Goal: Navigation & Orientation: Find specific page/section

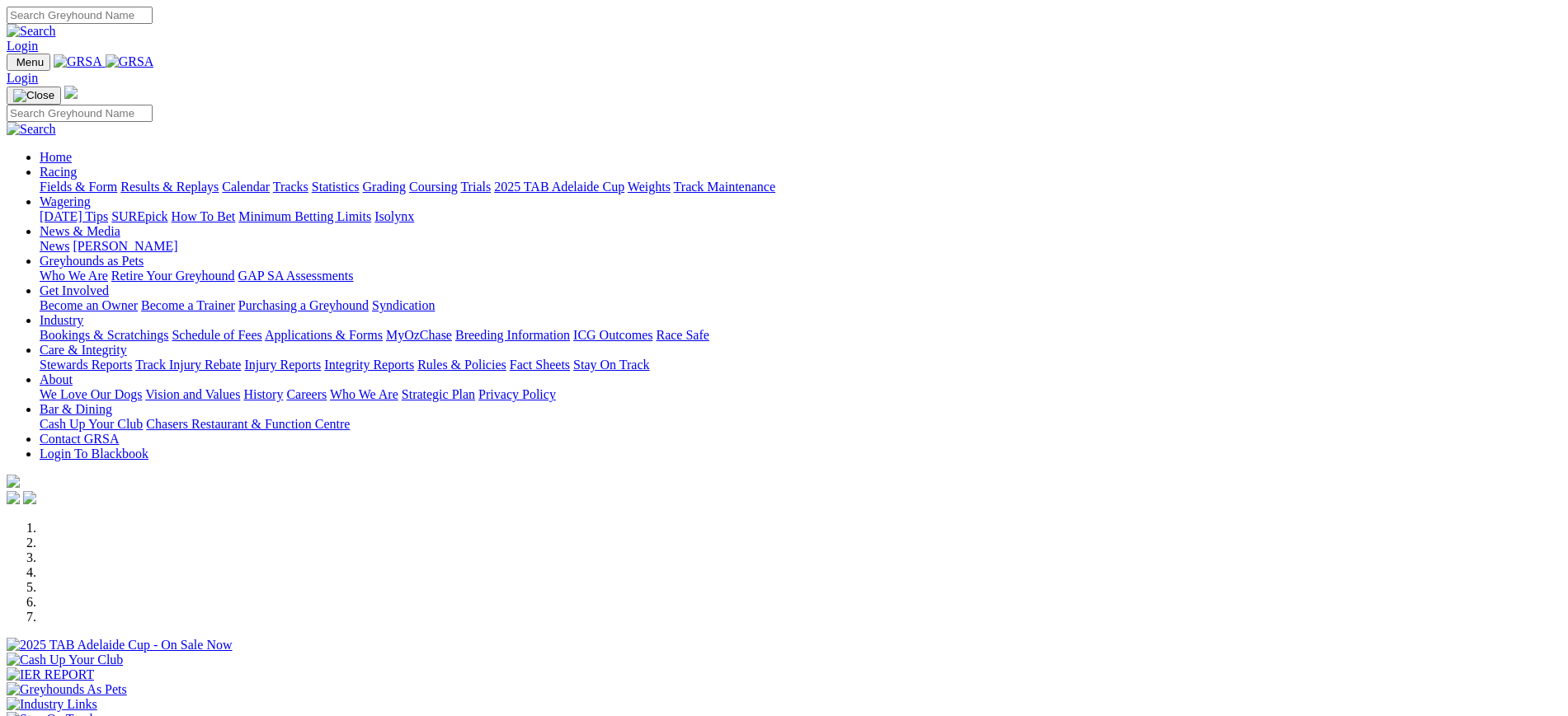
click at [69, 239] on link "News" at bounding box center [54, 245] width 30 height 14
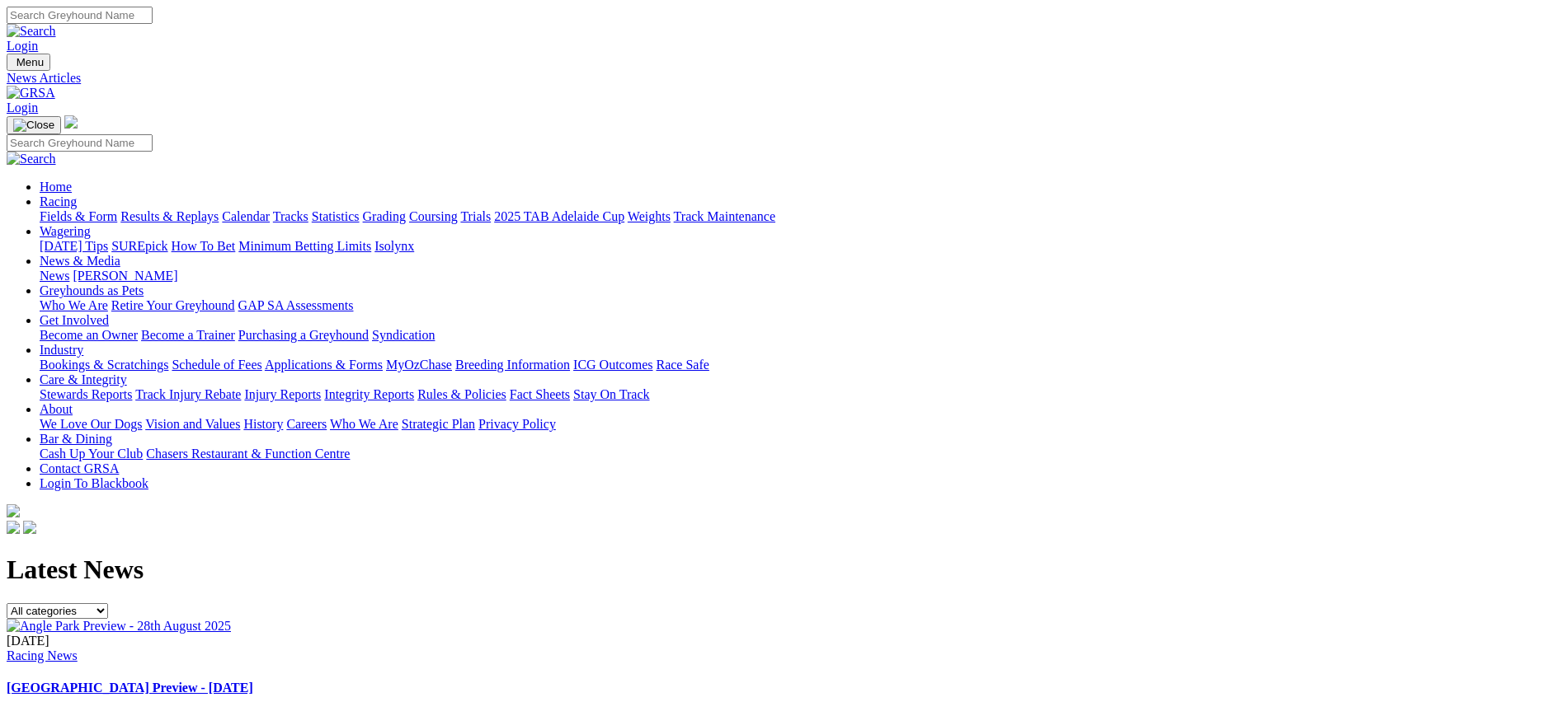
click at [177, 269] on link "[PERSON_NAME]" at bounding box center [125, 275] width 105 height 14
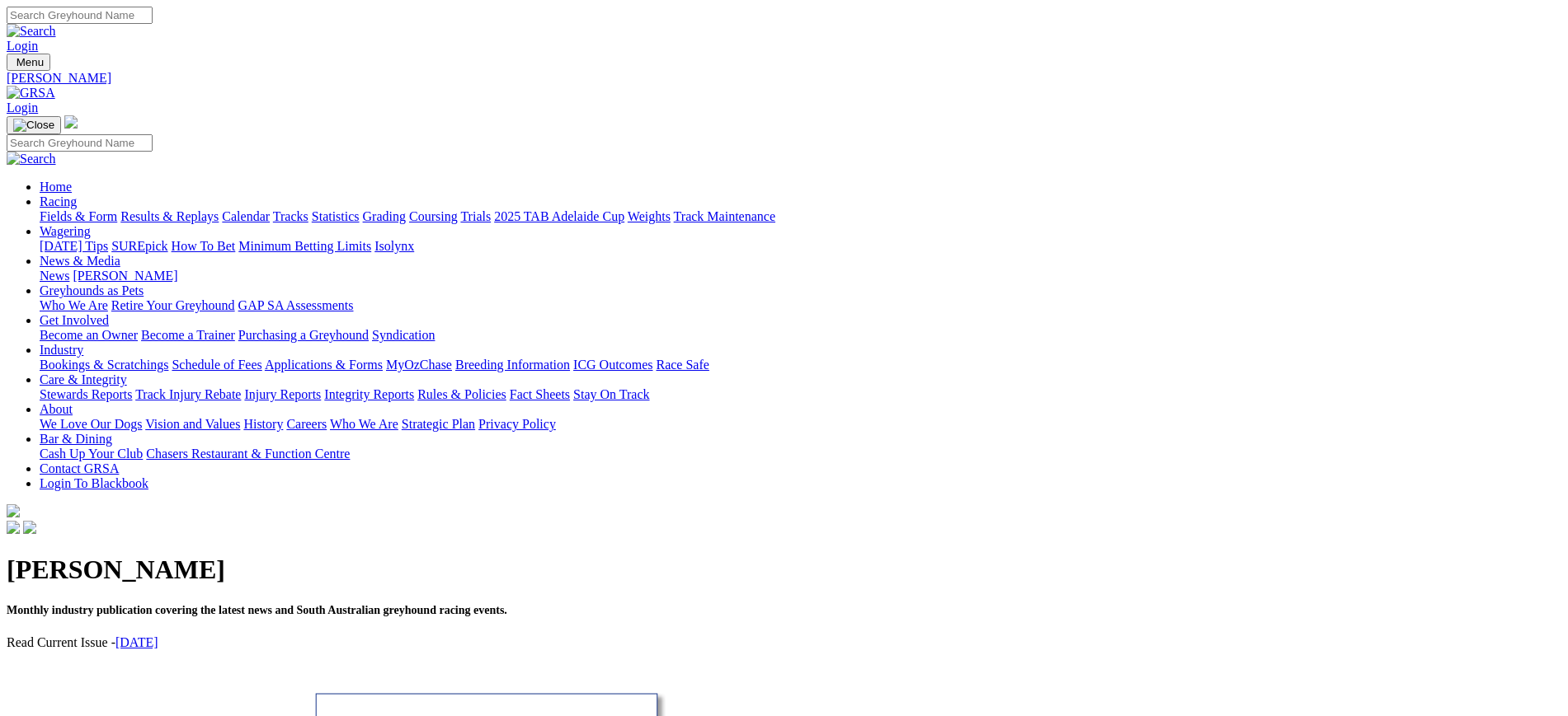
click at [56, 86] on img at bounding box center [30, 93] width 48 height 15
